Goal: Book appointment/travel/reservation

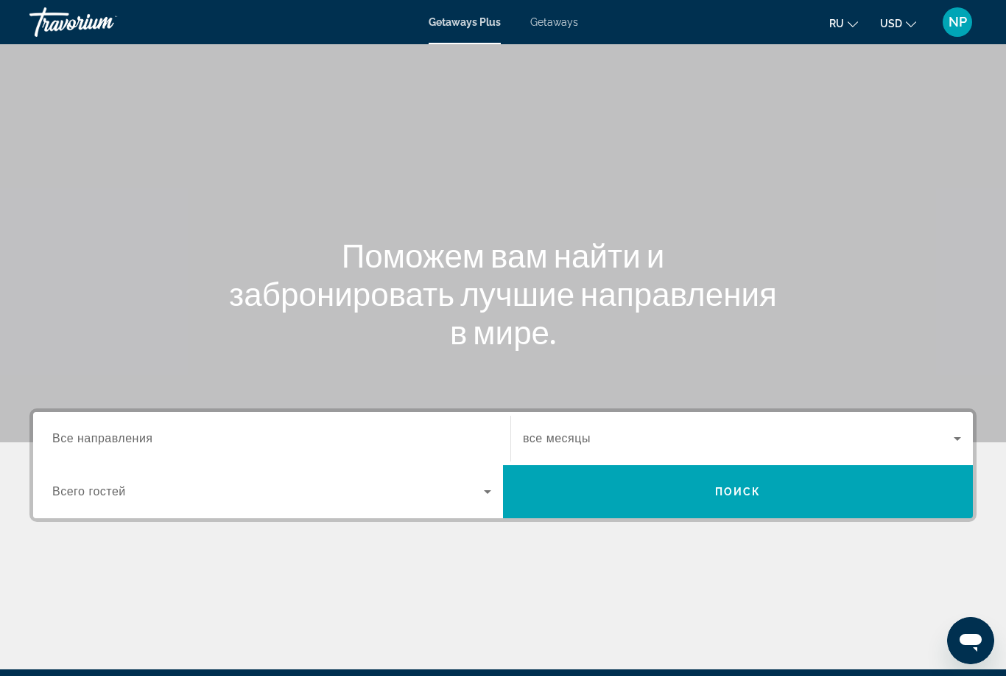
click at [98, 434] on span "Все направления" at bounding box center [102, 438] width 101 height 13
click at [98, 434] on input "Destination Все направления" at bounding box center [271, 439] width 439 height 18
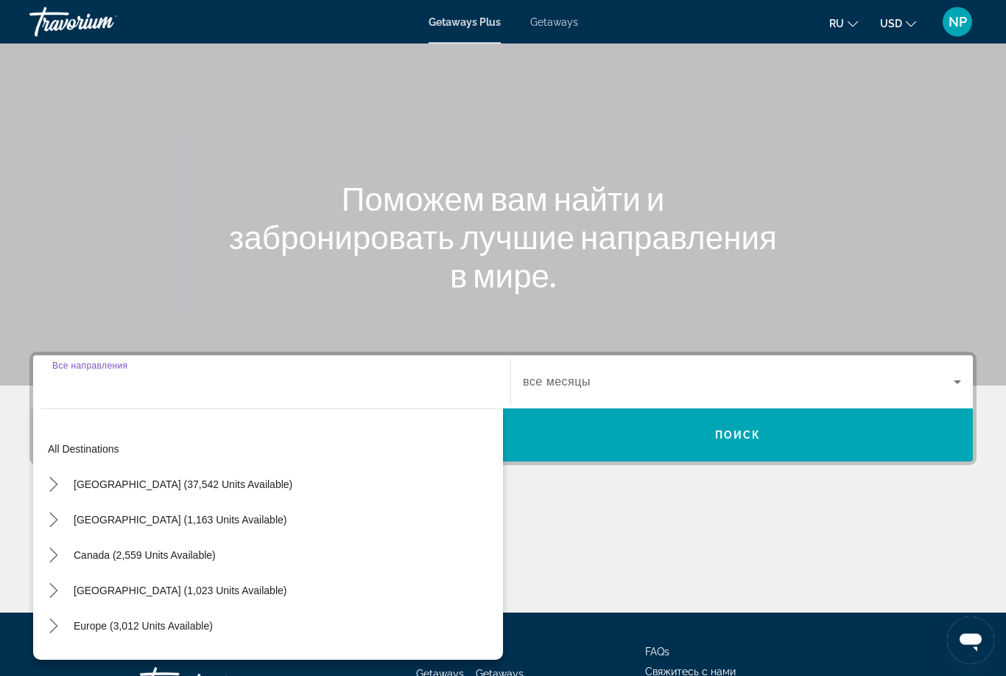
scroll to position [173, 0]
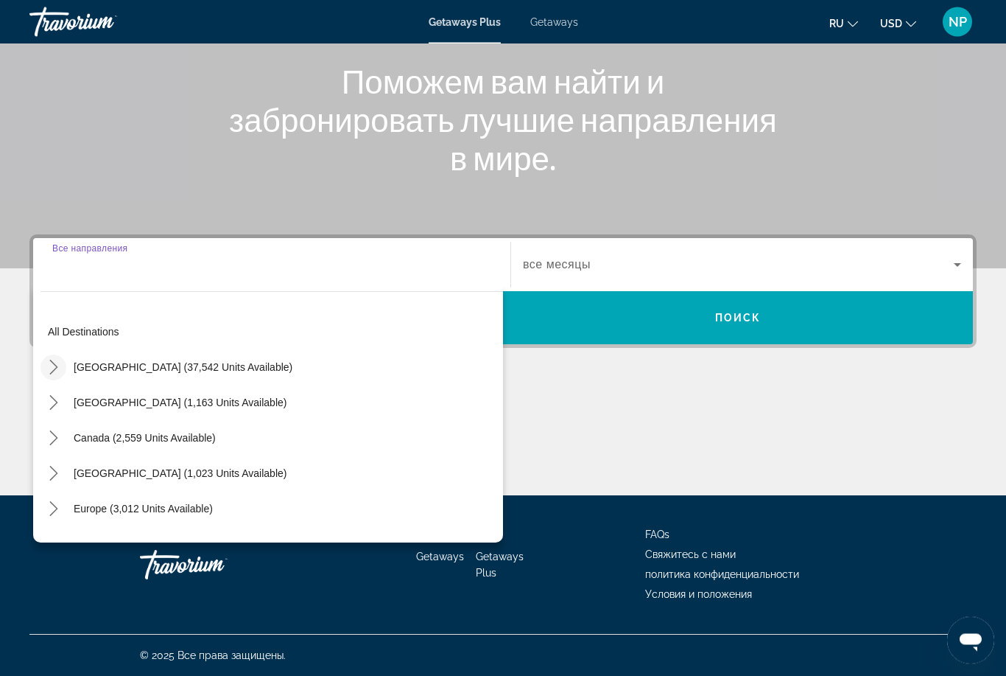
click at [56, 369] on icon "Toggle United States (37,542 units available) submenu" at bounding box center [53, 367] width 8 height 15
click at [166, 273] on input "Destination Все направления" at bounding box center [271, 265] width 439 height 18
click at [160, 283] on div "Search widget" at bounding box center [271, 265] width 439 height 42
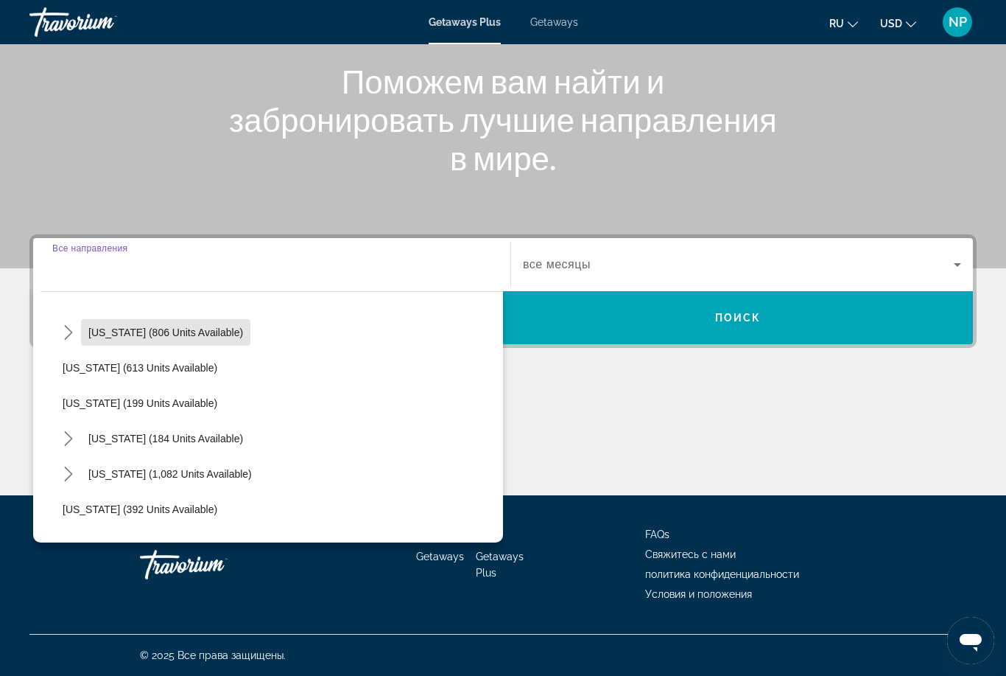
scroll to position [819, 0]
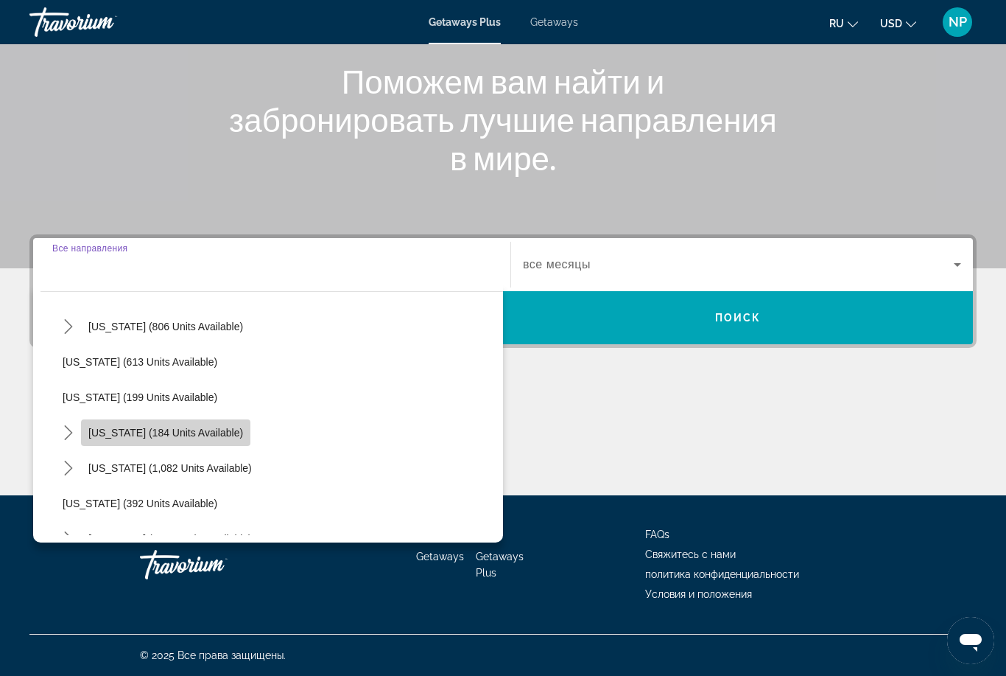
click at [183, 438] on span "Select destination: New York (184 units available)" at bounding box center [165, 432] width 169 height 35
type input "**********"
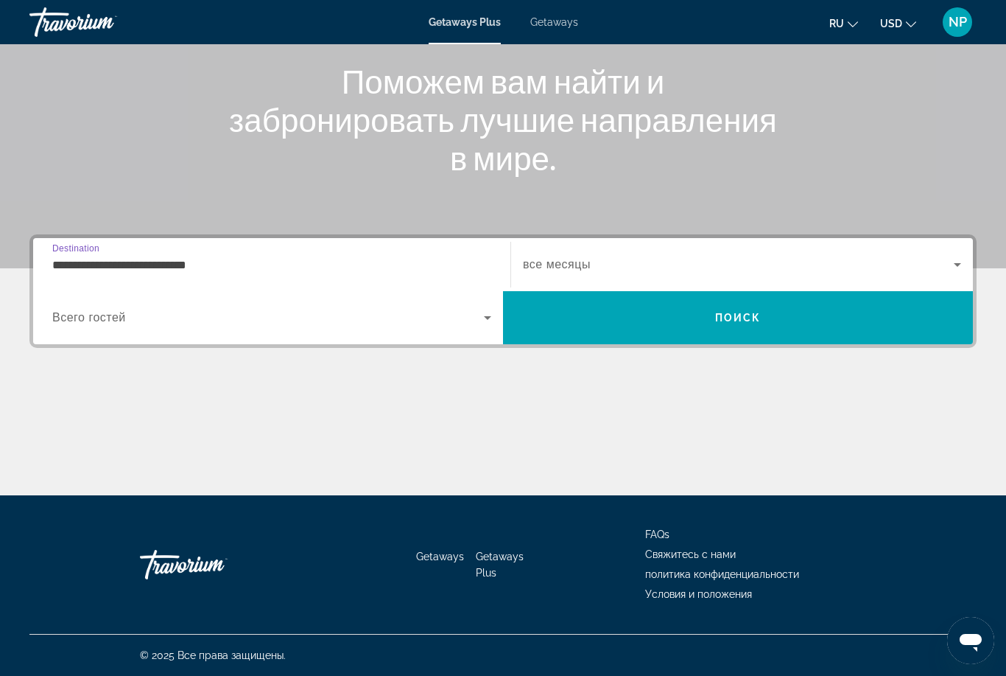
click at [543, 267] on span "все месяцы" at bounding box center [557, 264] width 68 height 13
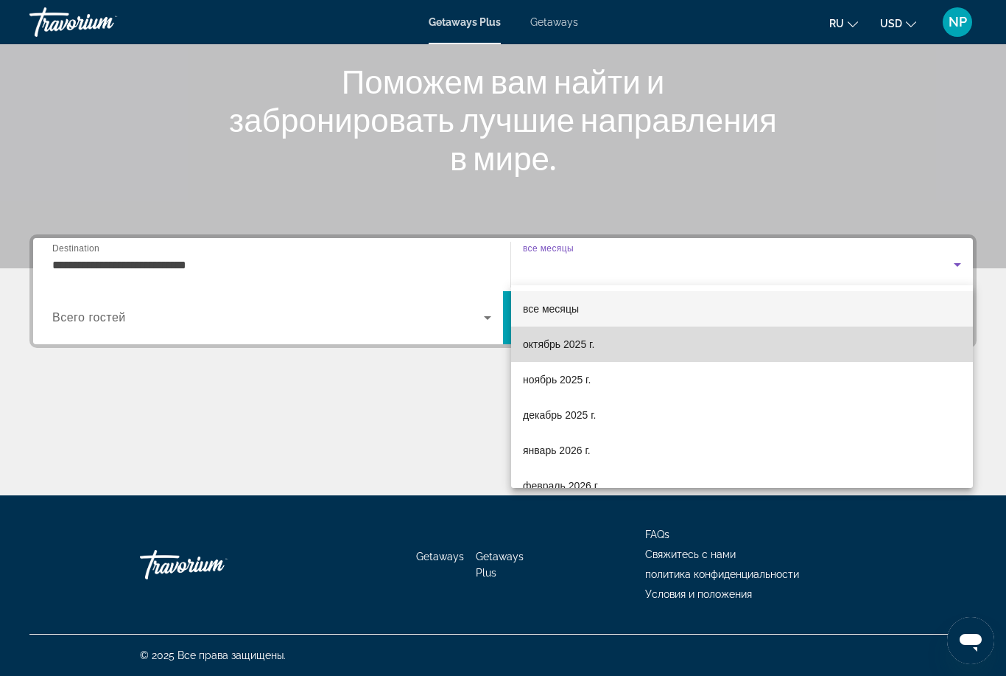
click at [556, 350] on span "октябрь 2025 г." at bounding box center [558, 344] width 71 height 18
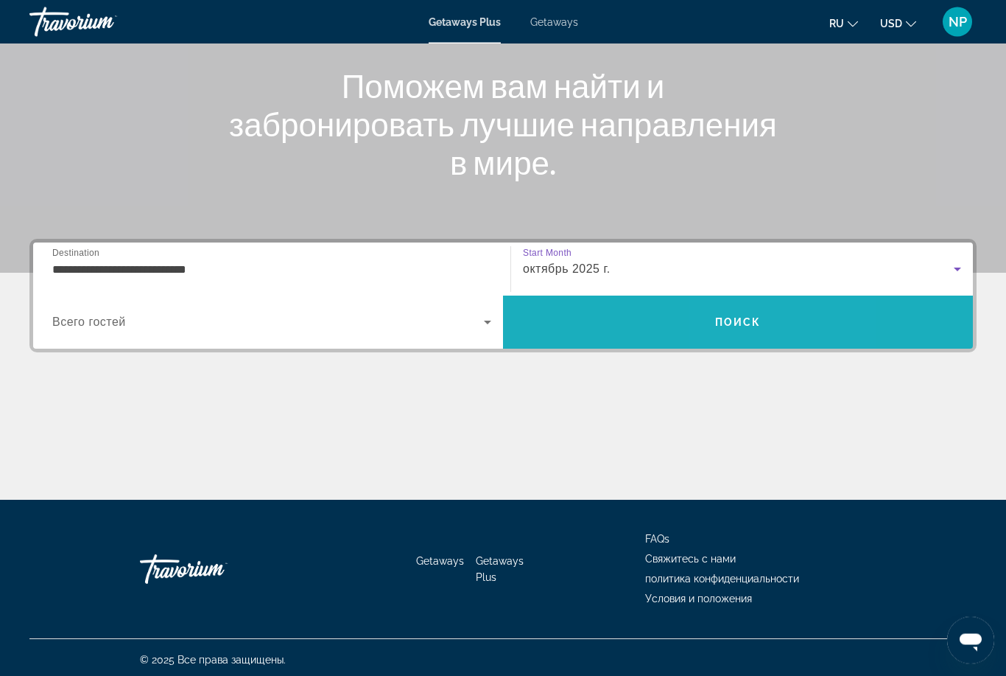
scroll to position [169, 0]
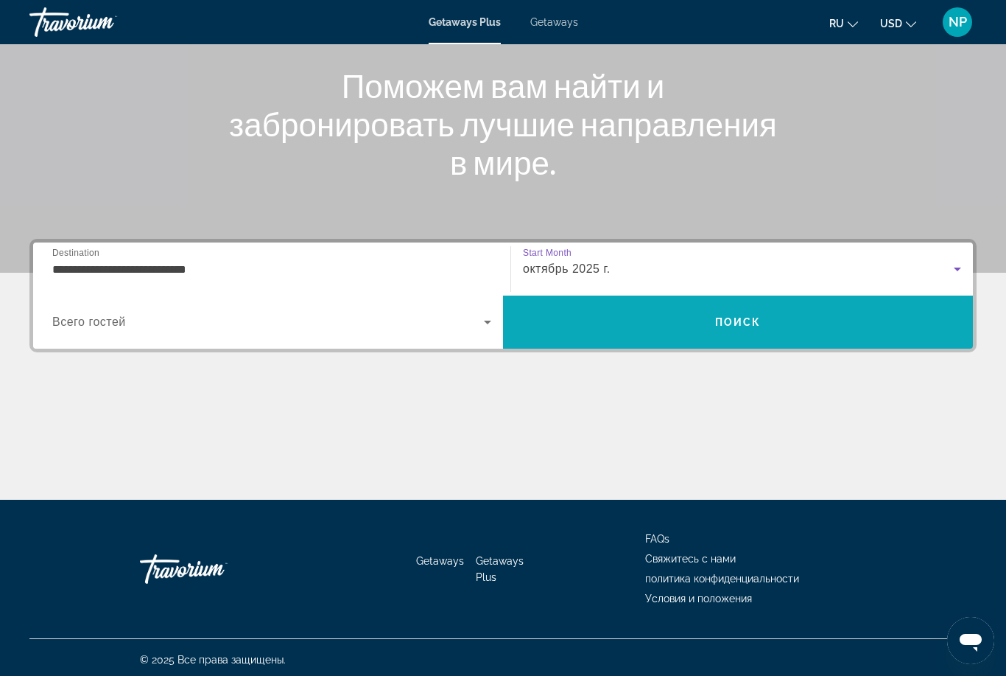
click at [777, 337] on span "Search" at bounding box center [738, 321] width 470 height 35
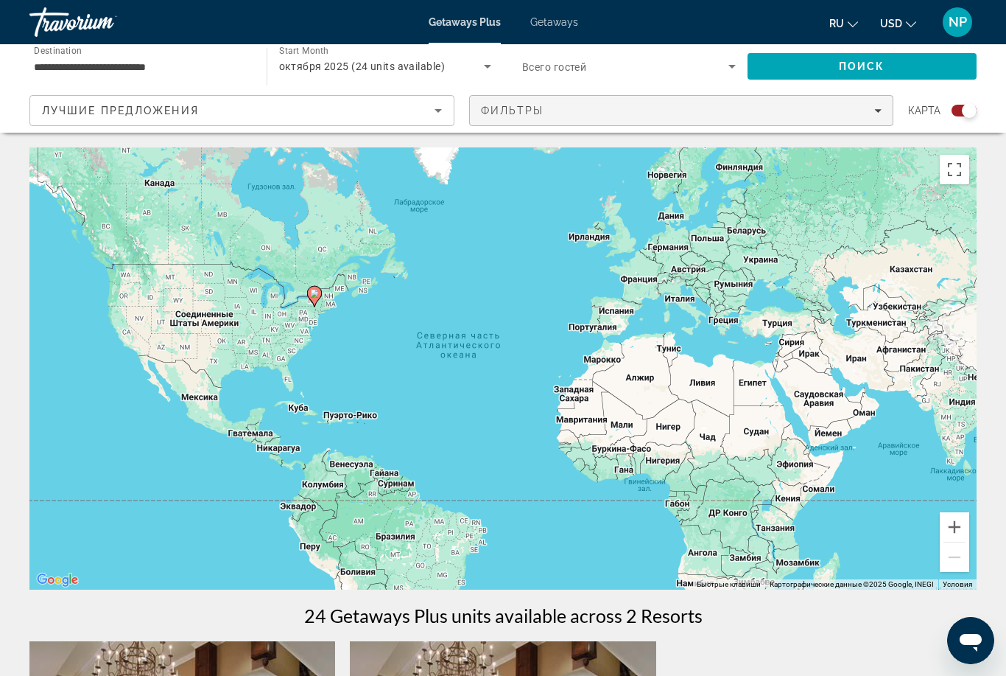
click at [885, 113] on span "Filters" at bounding box center [682, 110] width 424 height 35
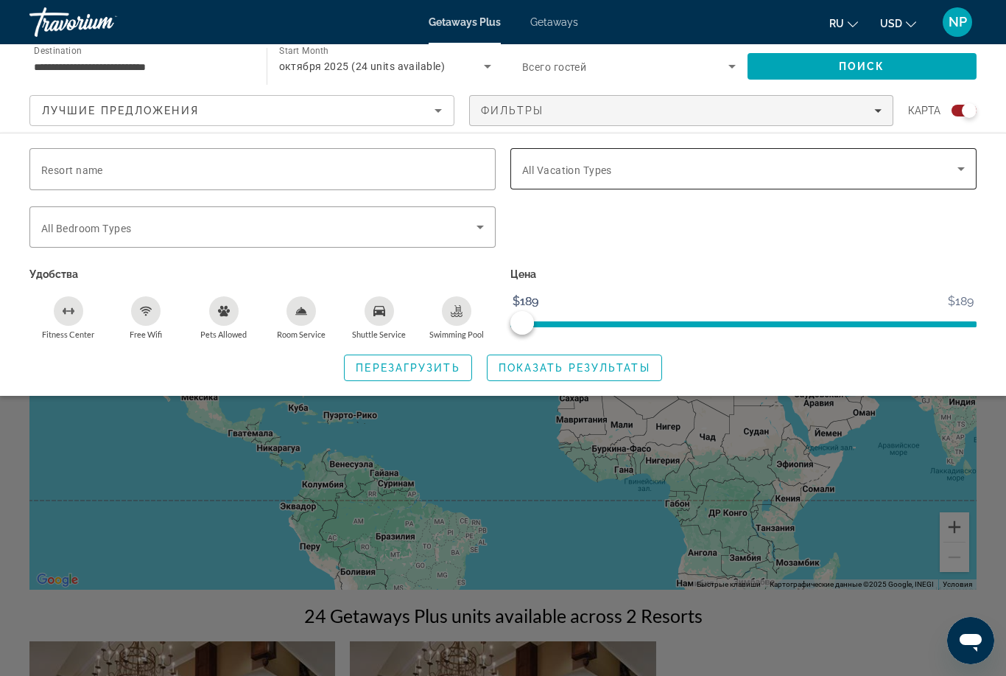
click at [960, 169] on icon "Search widget" at bounding box center [961, 169] width 7 height 4
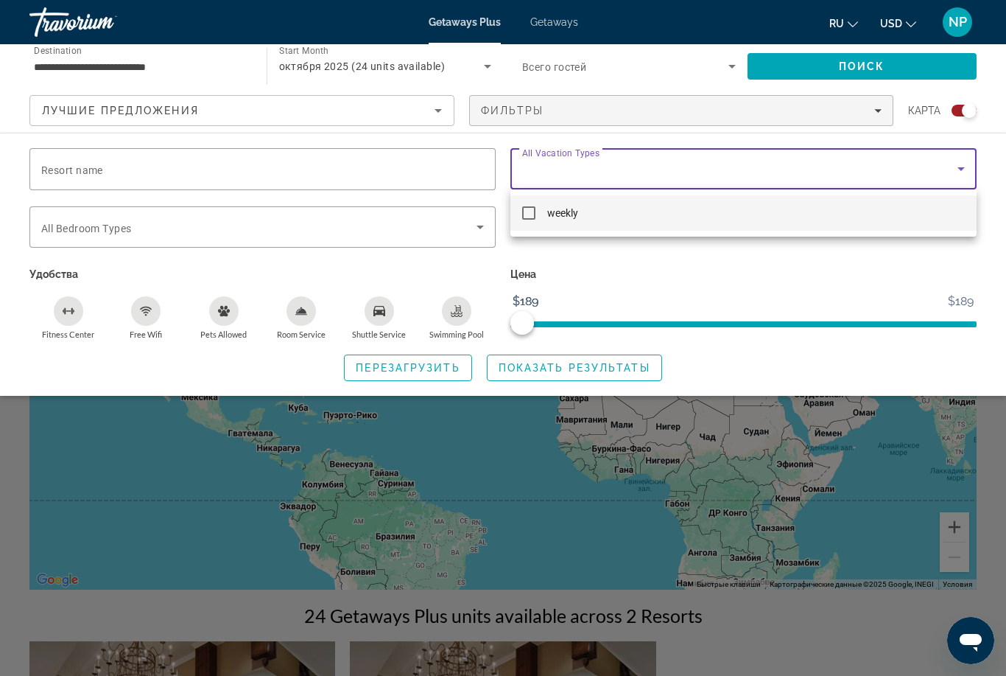
click at [958, 168] on div at bounding box center [503, 338] width 1006 height 676
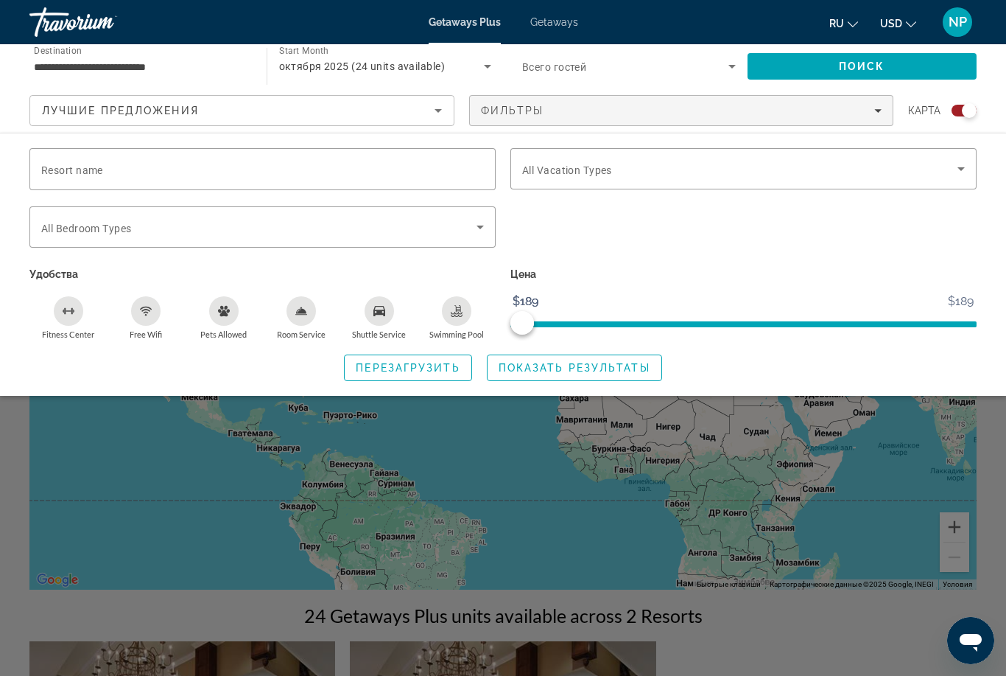
click at [487, 62] on icon "Search widget" at bounding box center [488, 66] width 18 height 18
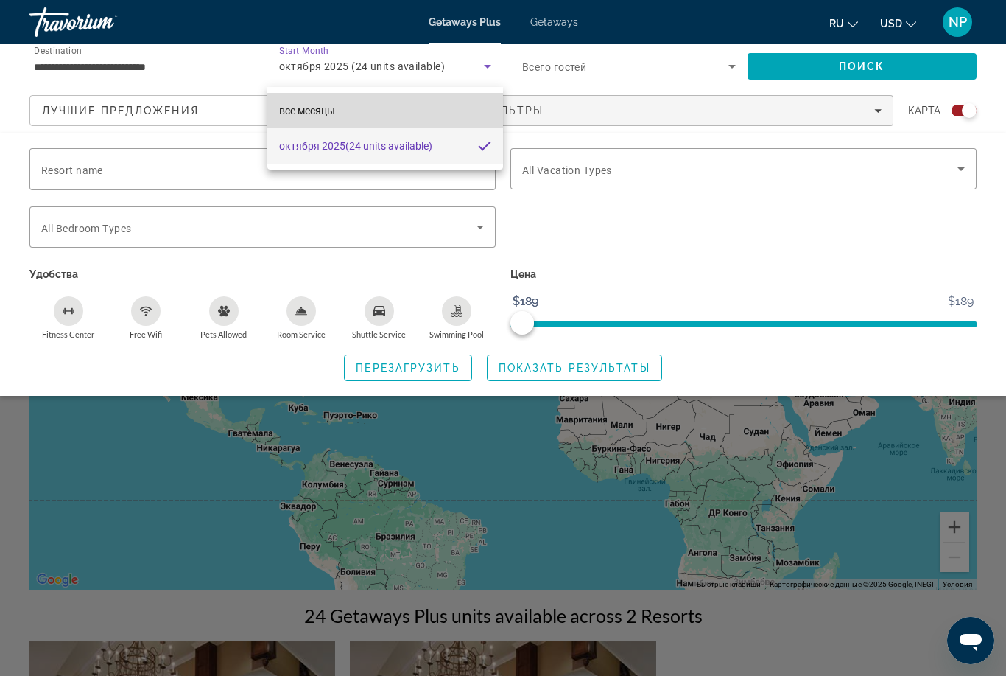
click at [402, 113] on mat-option "все месяцы" at bounding box center [385, 110] width 237 height 35
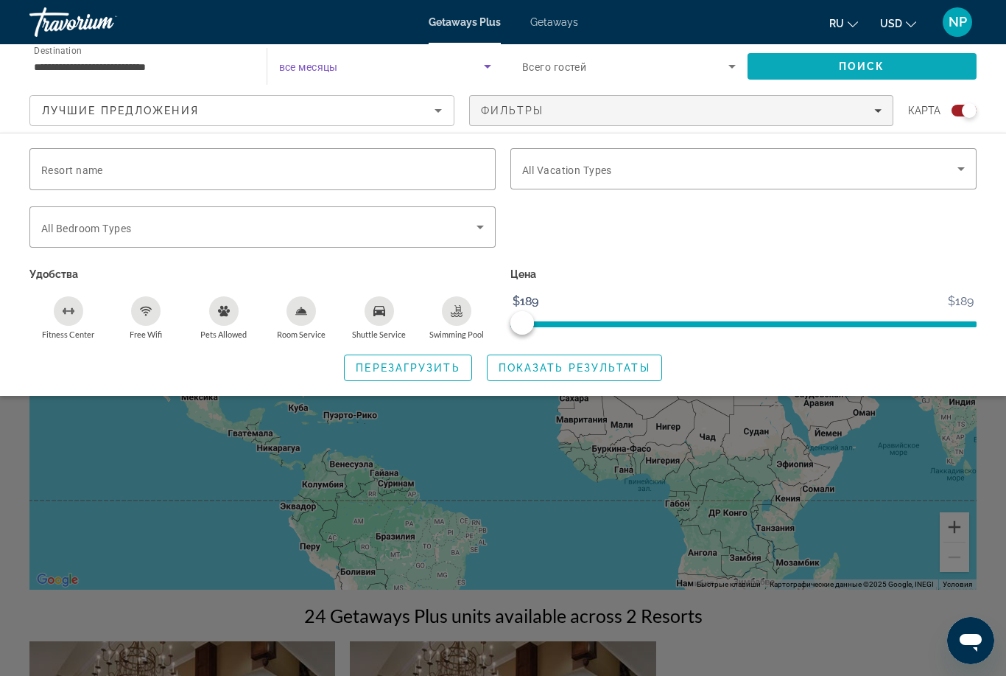
click at [912, 67] on span "Search" at bounding box center [863, 66] width 230 height 35
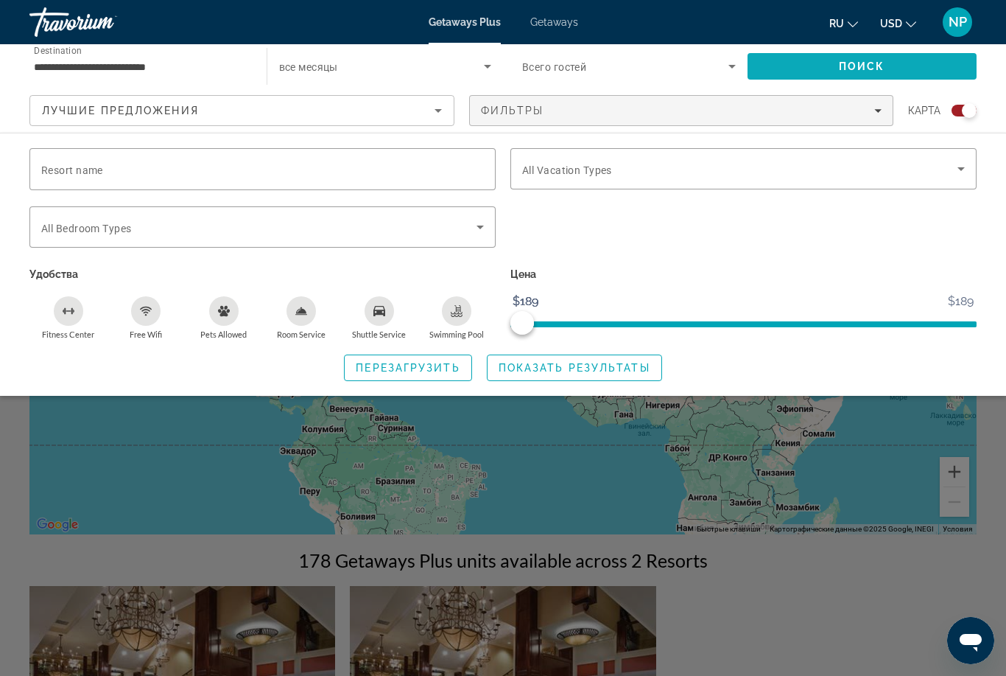
scroll to position [55, 0]
click at [410, 366] on span "Перезагрузить" at bounding box center [408, 368] width 104 height 12
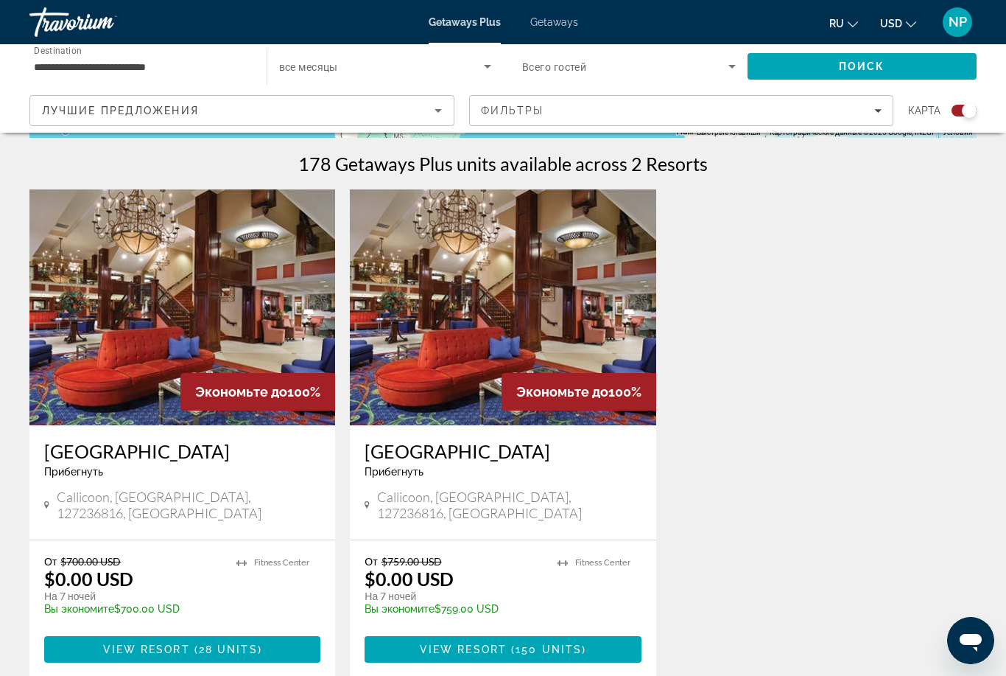
scroll to position [451, 0]
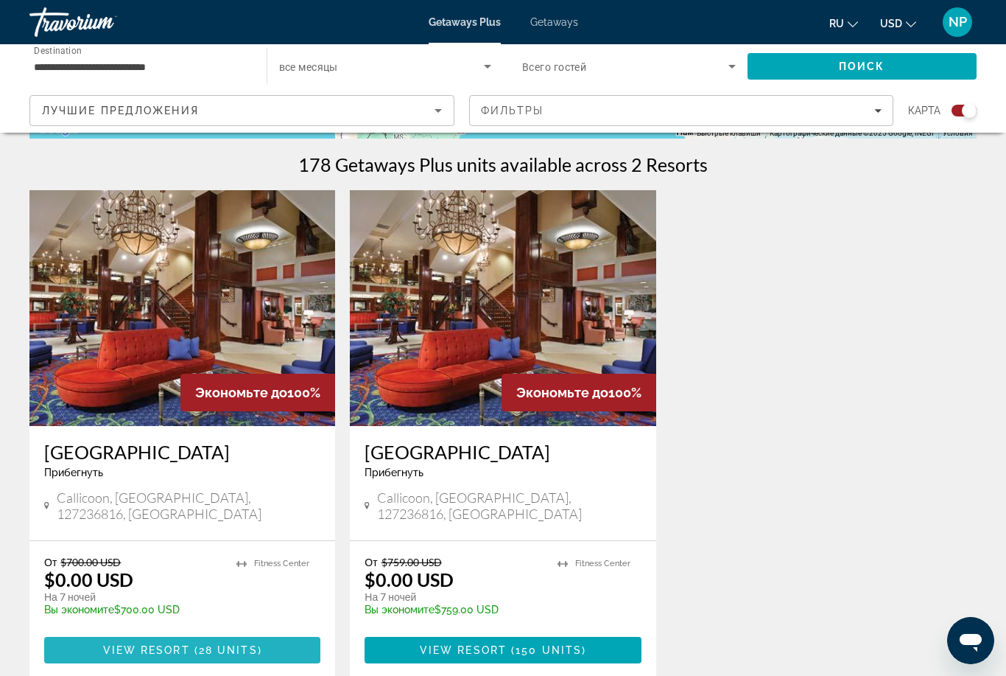
click at [227, 644] on span "28 units" at bounding box center [228, 650] width 59 height 12
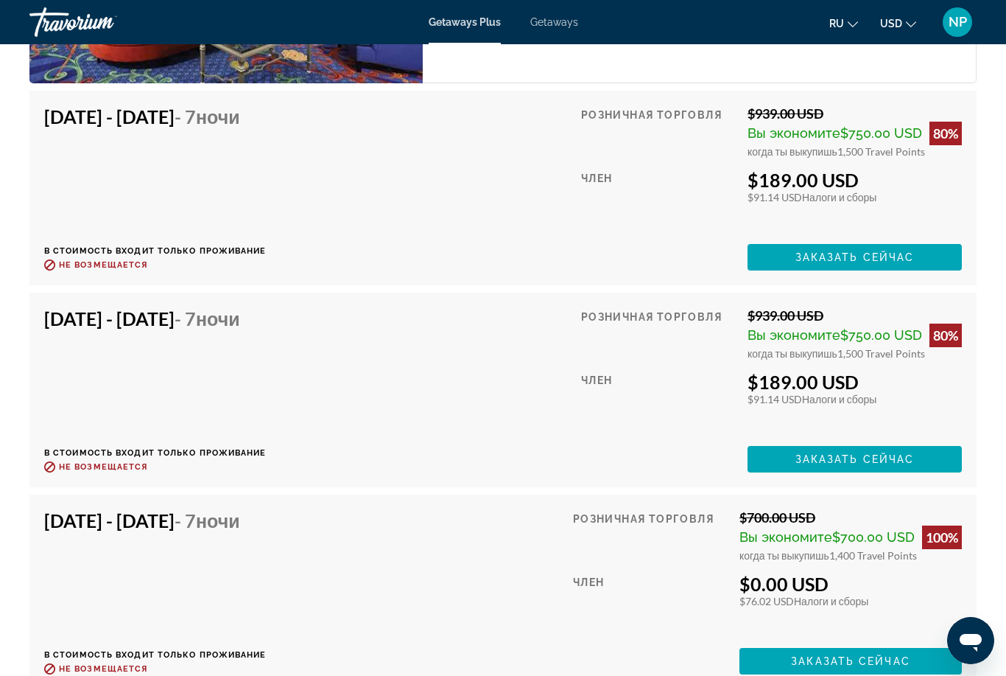
scroll to position [2832, 0]
